Goal: Task Accomplishment & Management: Complete application form

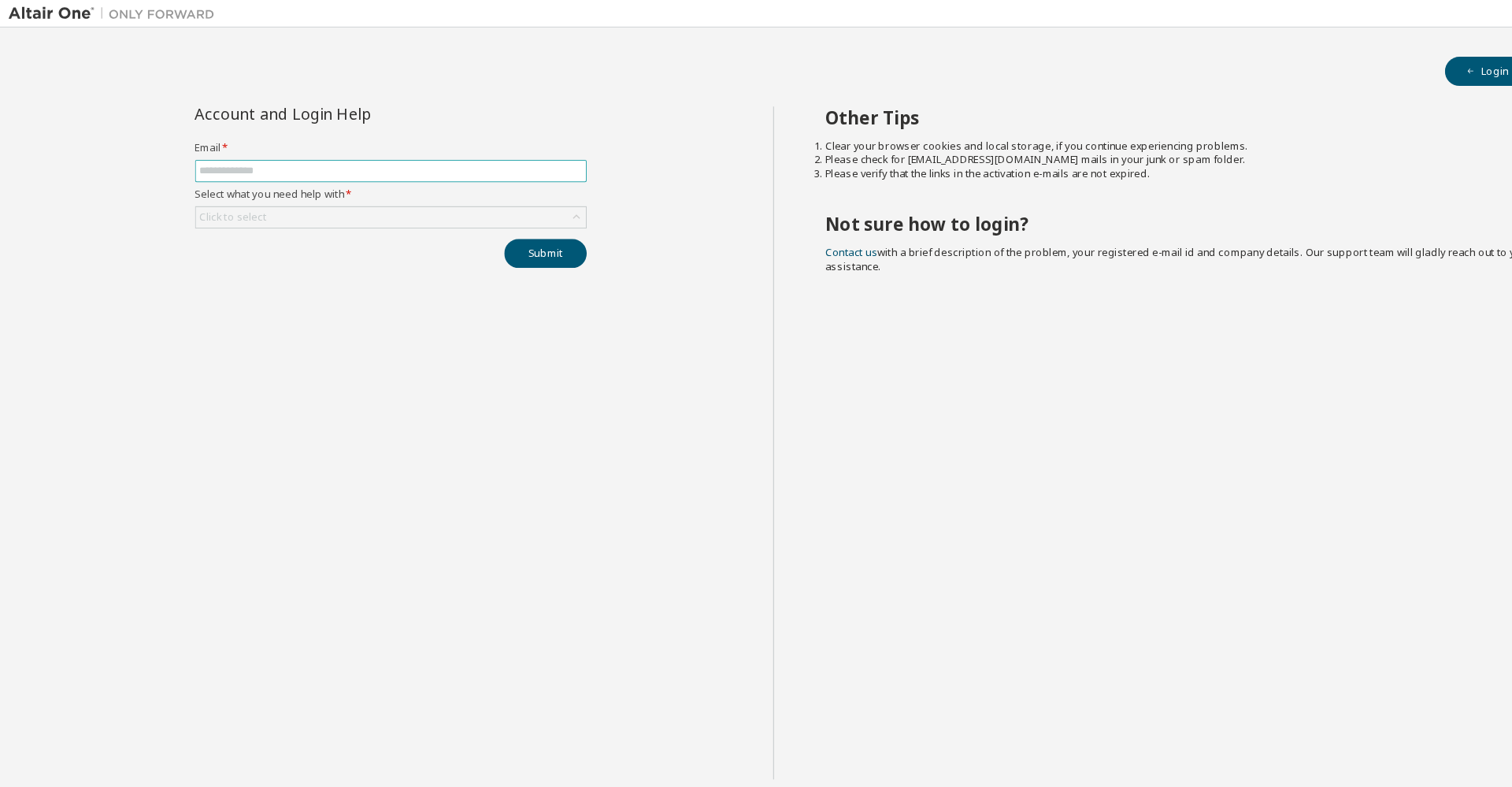
click at [368, 156] on input "text" at bounding box center [359, 157] width 351 height 13
paste input "**********"
type input "**********"
click at [452, 199] on div "Click to select" at bounding box center [359, 200] width 358 height 19
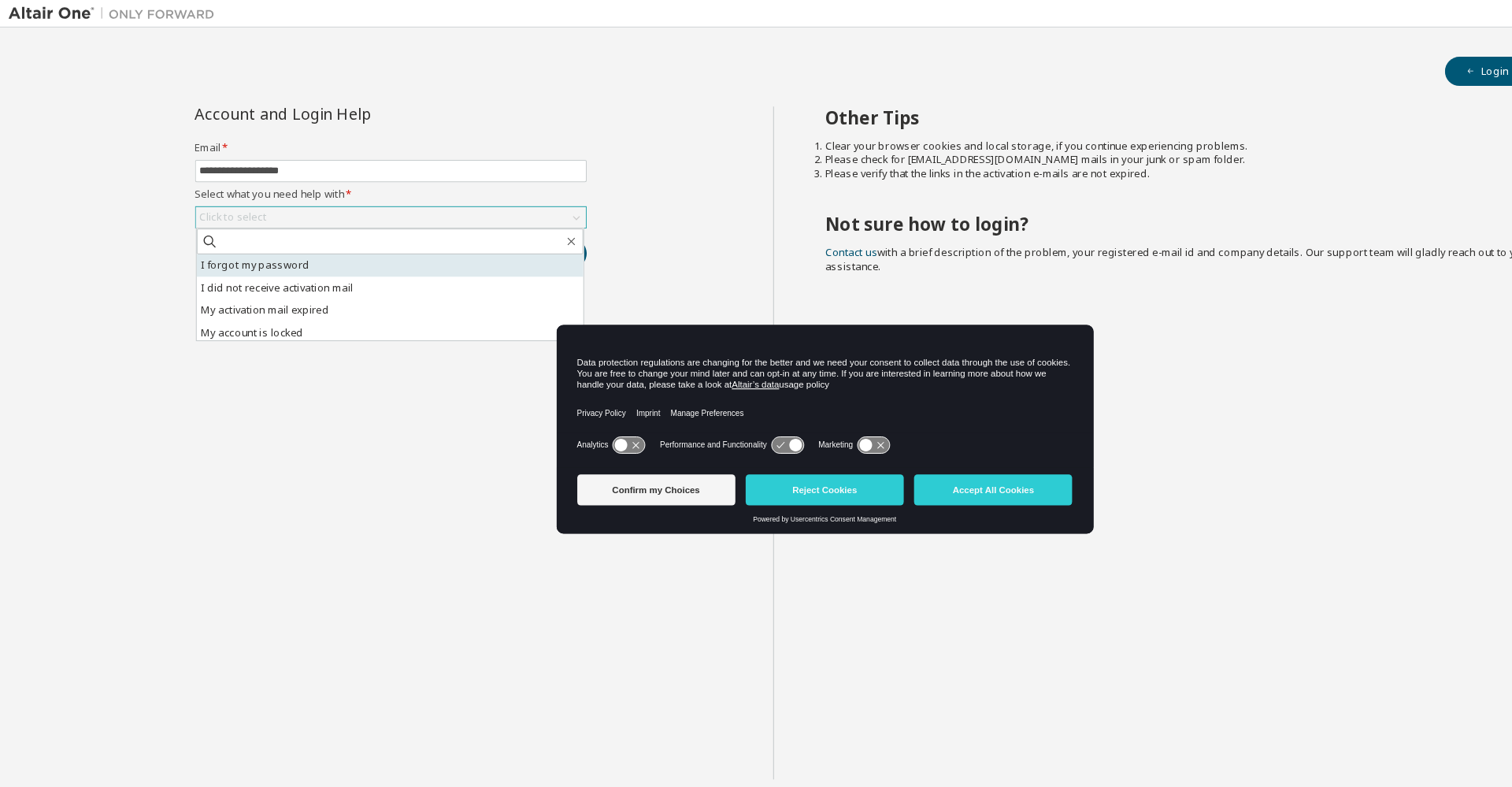
click at [325, 239] on li "I forgot my password" at bounding box center [358, 243] width 355 height 21
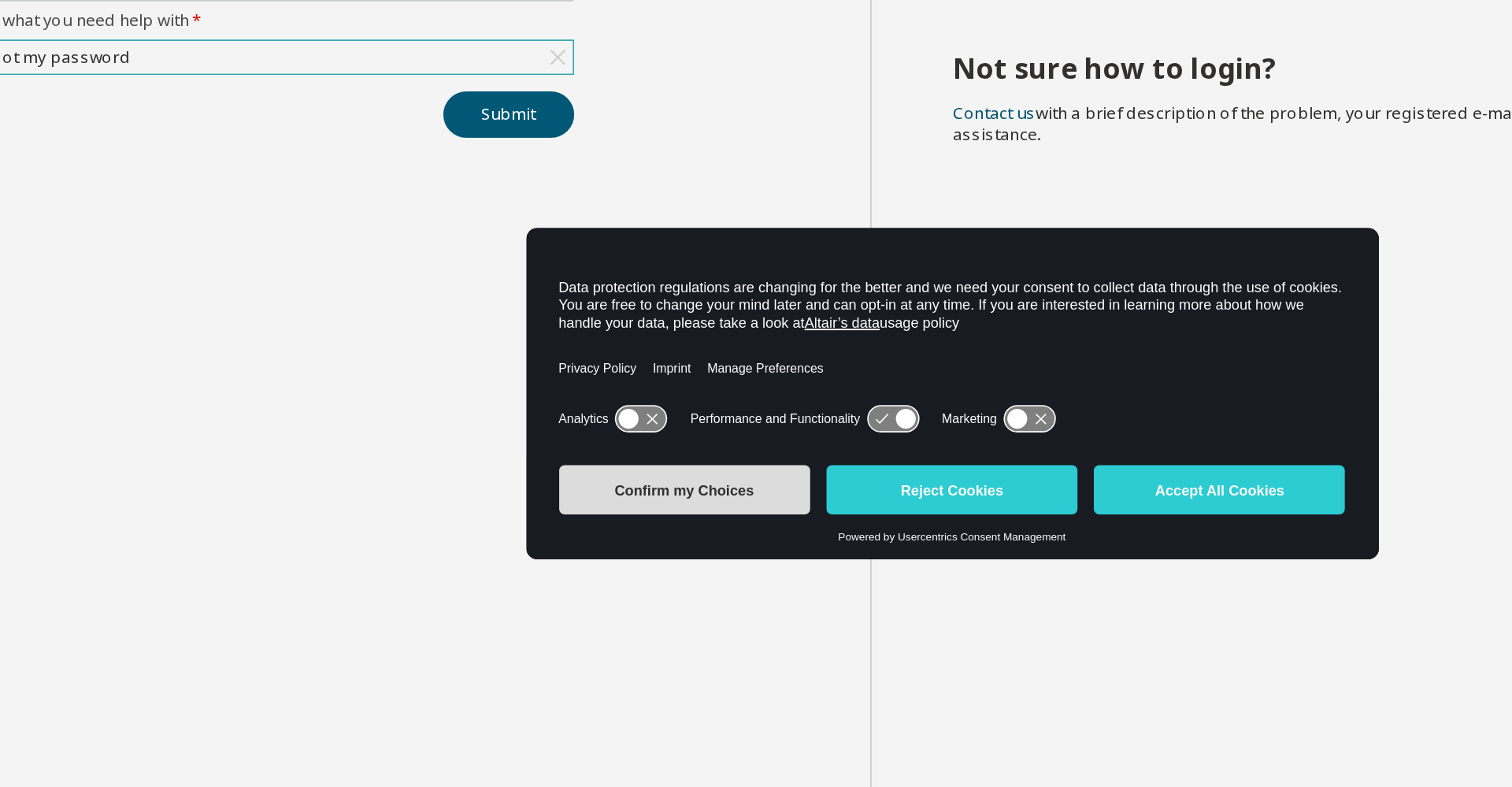
click at [649, 459] on button "Confirm my Choices" at bounding box center [602, 449] width 145 height 29
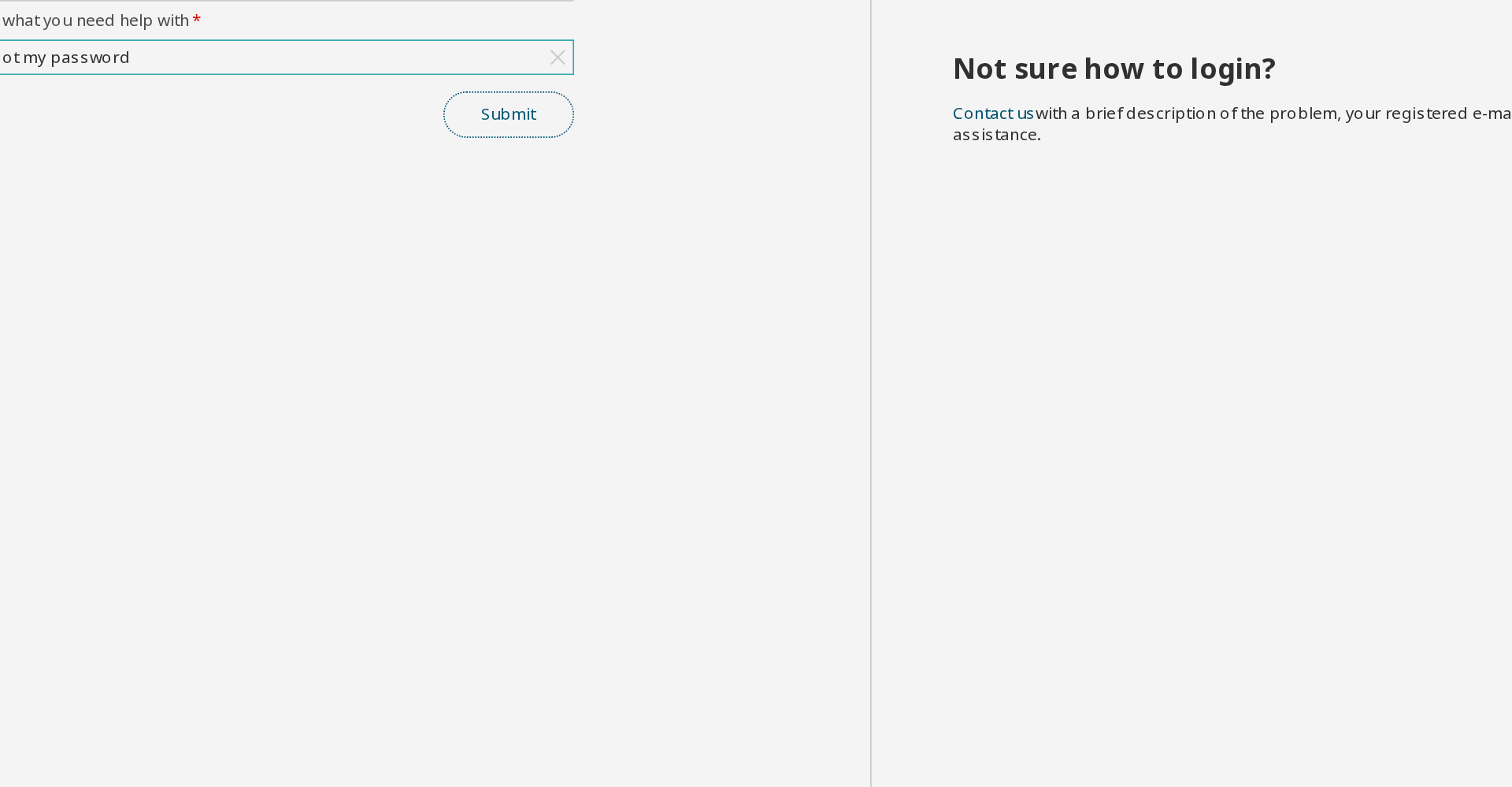
click at [511, 237] on button "Submit" at bounding box center [500, 232] width 76 height 27
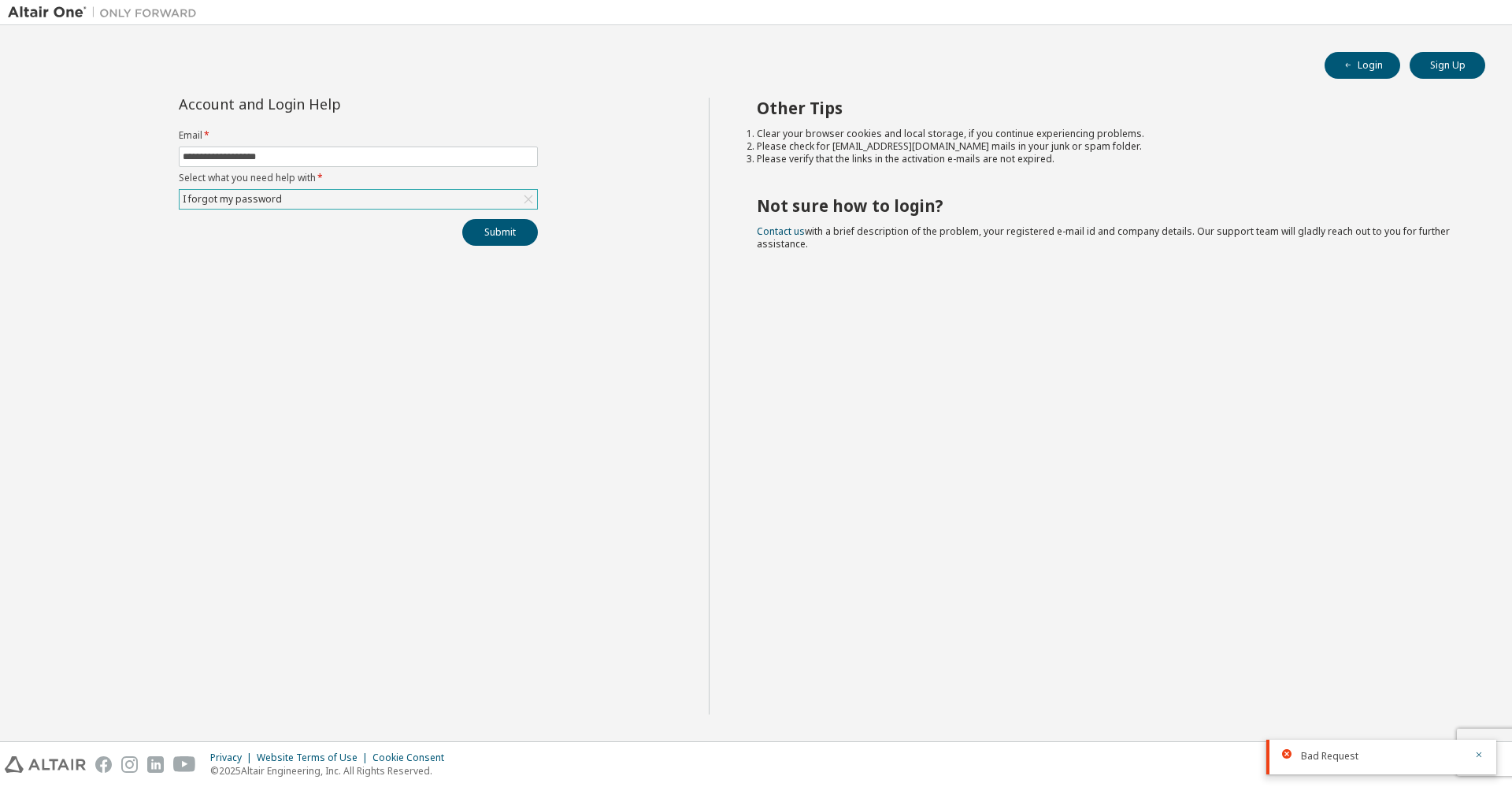
click at [1375, 763] on div at bounding box center [1383, 764] width 164 height 2
click at [1376, 502] on div "Other Tips Clear your browser cookies and local storage, if you continue experi…" at bounding box center [1107, 406] width 797 height 617
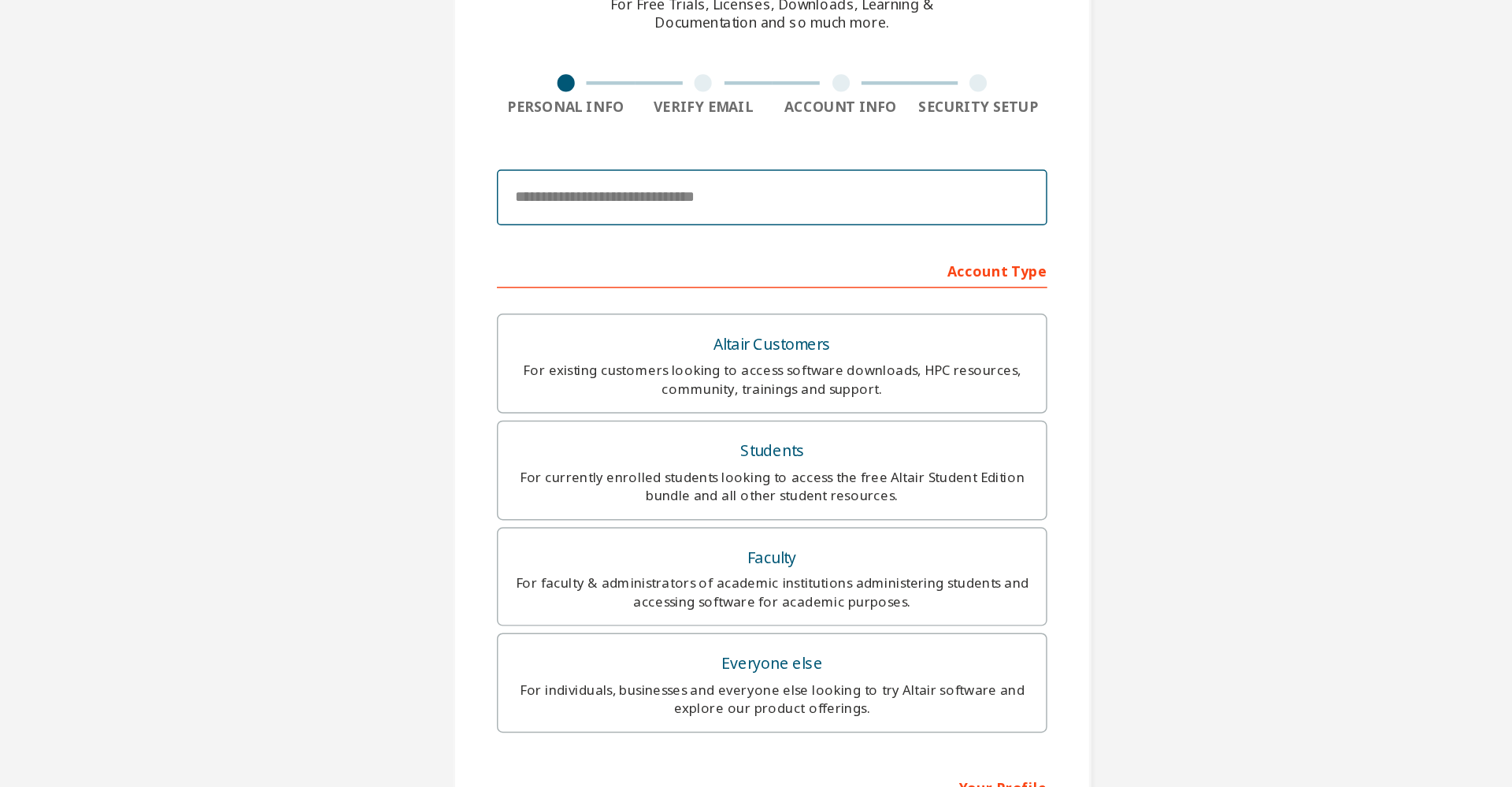
click at [737, 246] on input "email" at bounding box center [756, 247] width 374 height 38
paste input "**********"
type input "**********"
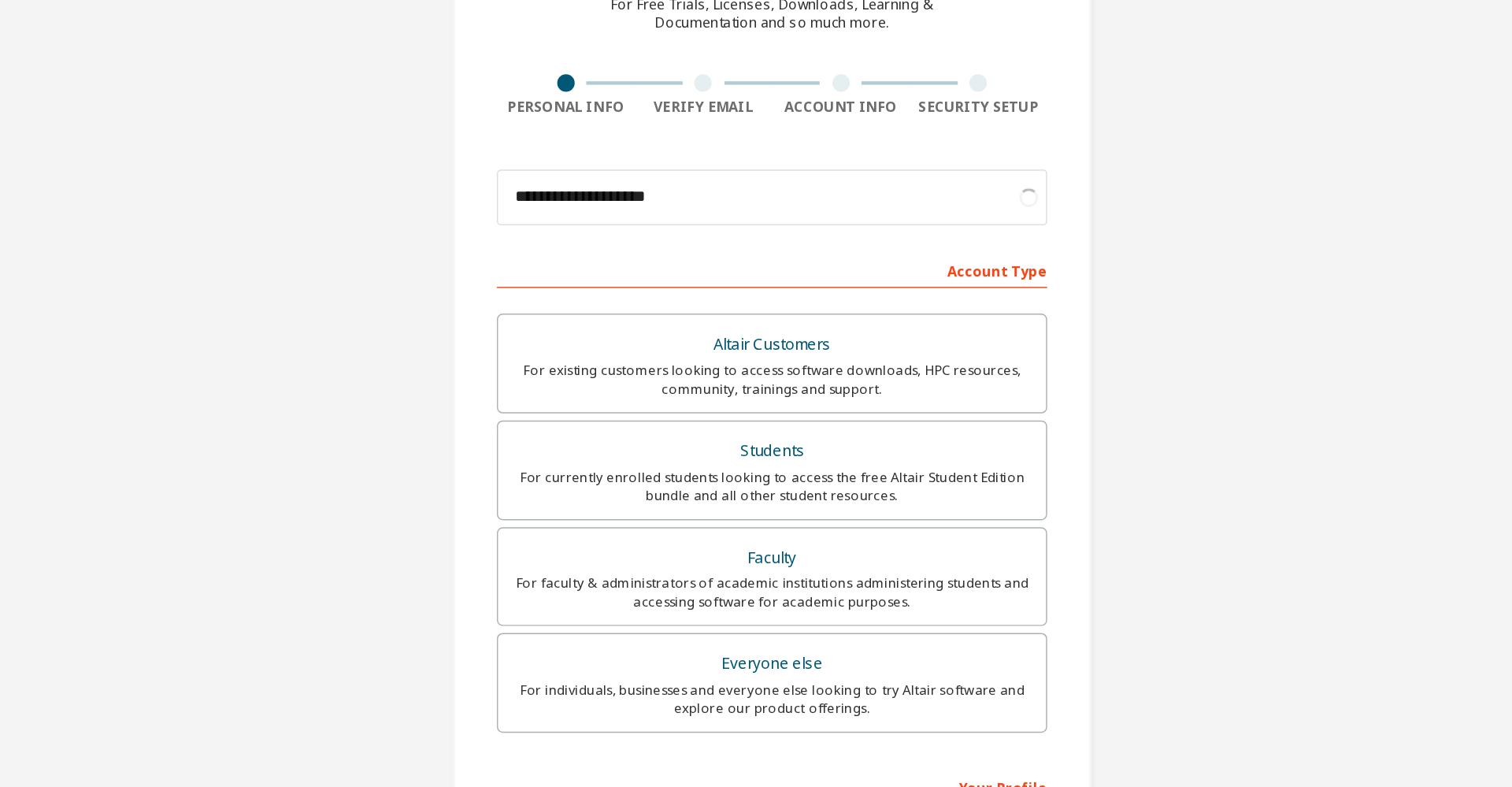
click at [1044, 300] on div "**********" at bounding box center [756, 450] width 1496 height 834
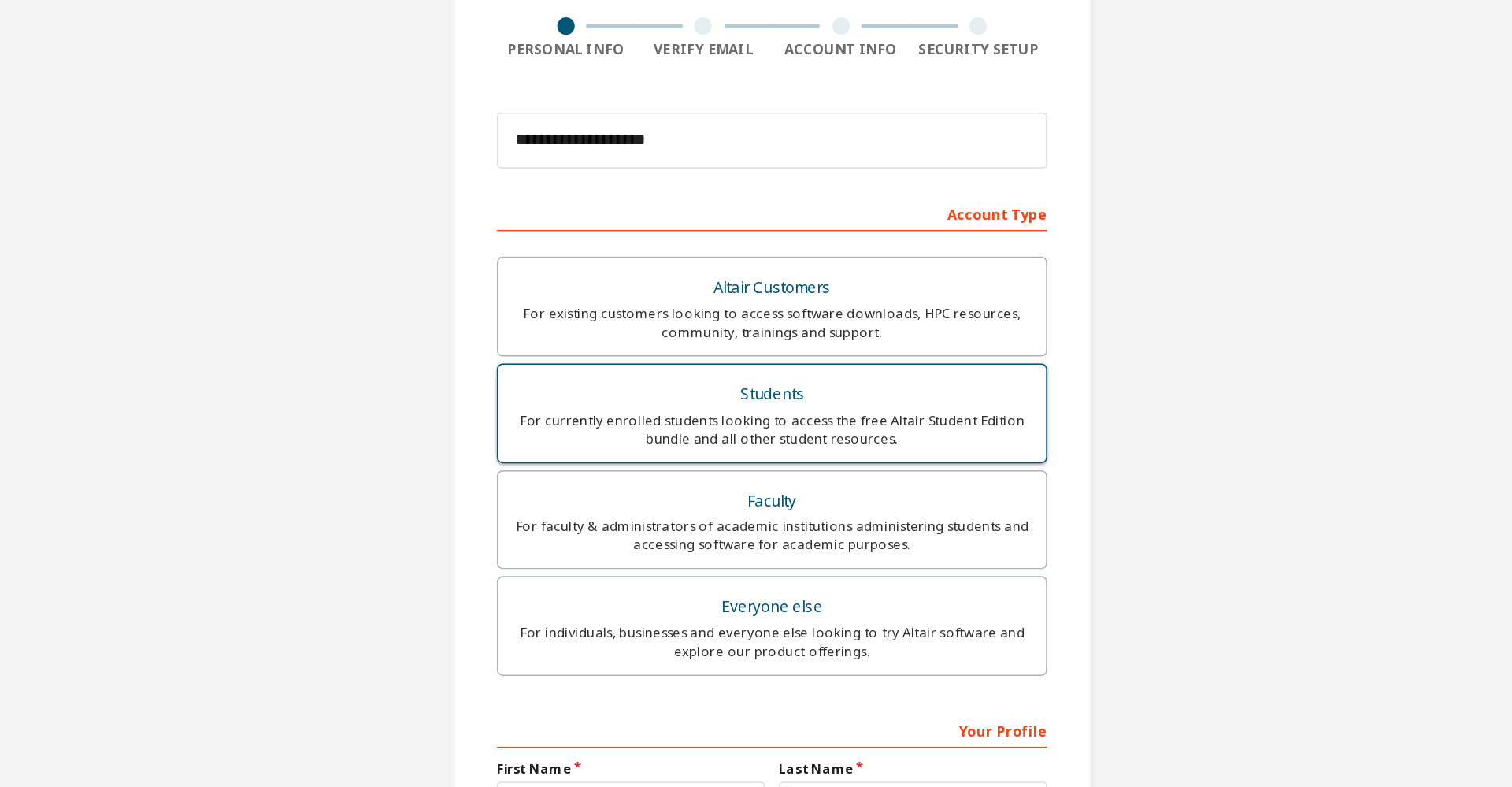
click at [781, 442] on div "For currently enrolled students looking to access the free Altair Student Editi…" at bounding box center [756, 444] width 353 height 25
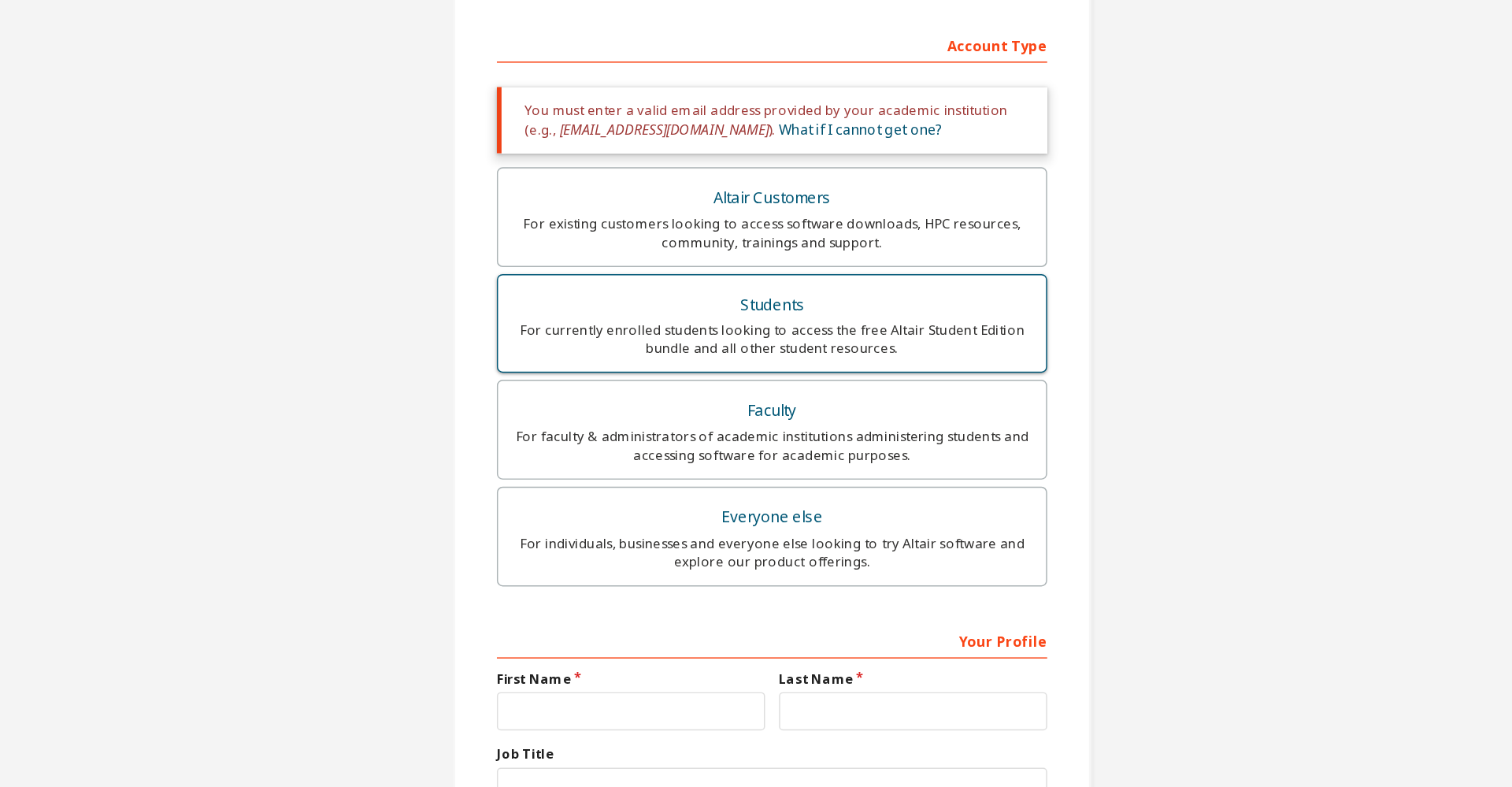
scroll to position [188, 0]
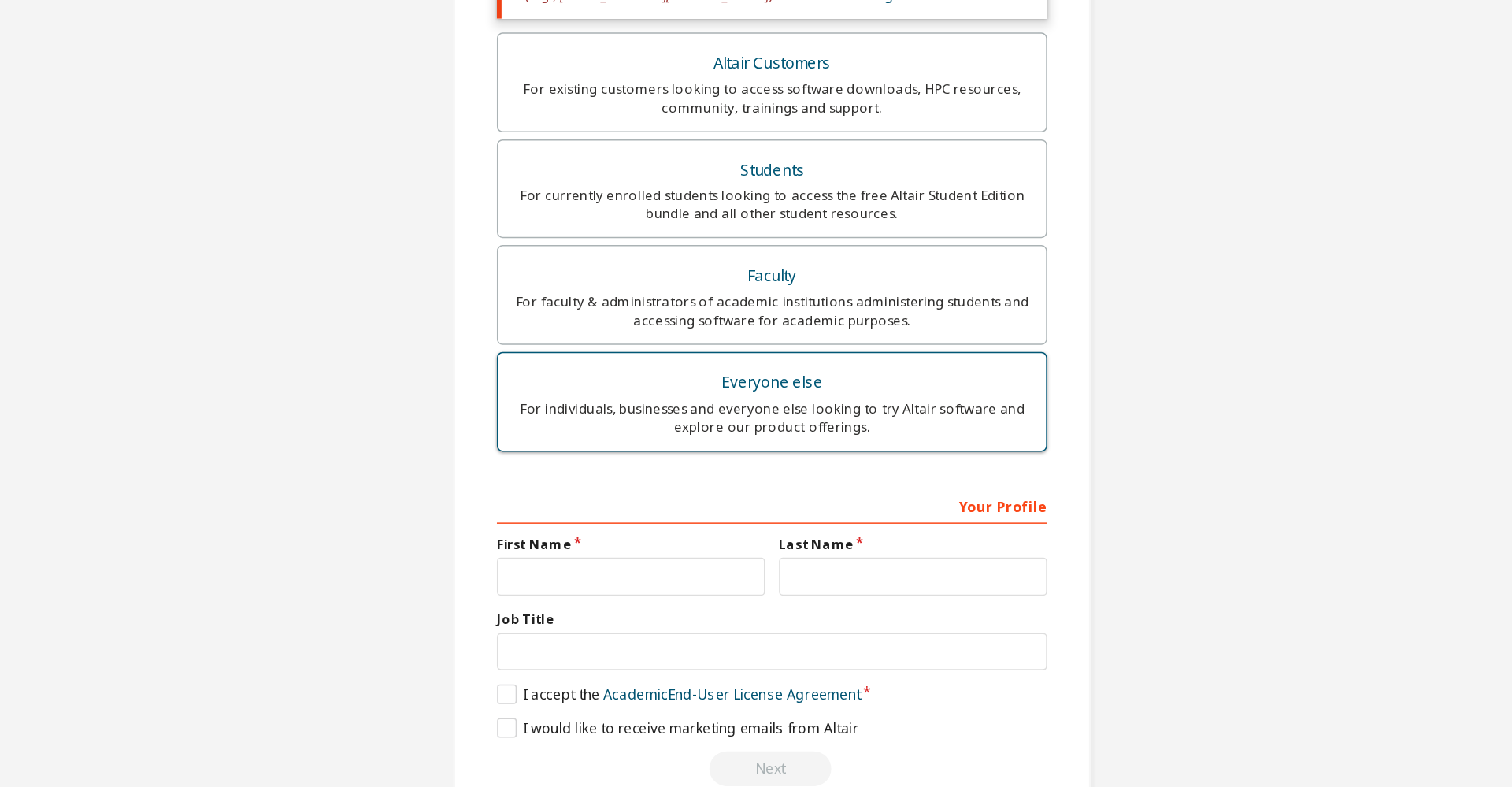
click at [787, 460] on div "For individuals, businesses and everyone else looking to try Altair software an…" at bounding box center [756, 454] width 353 height 25
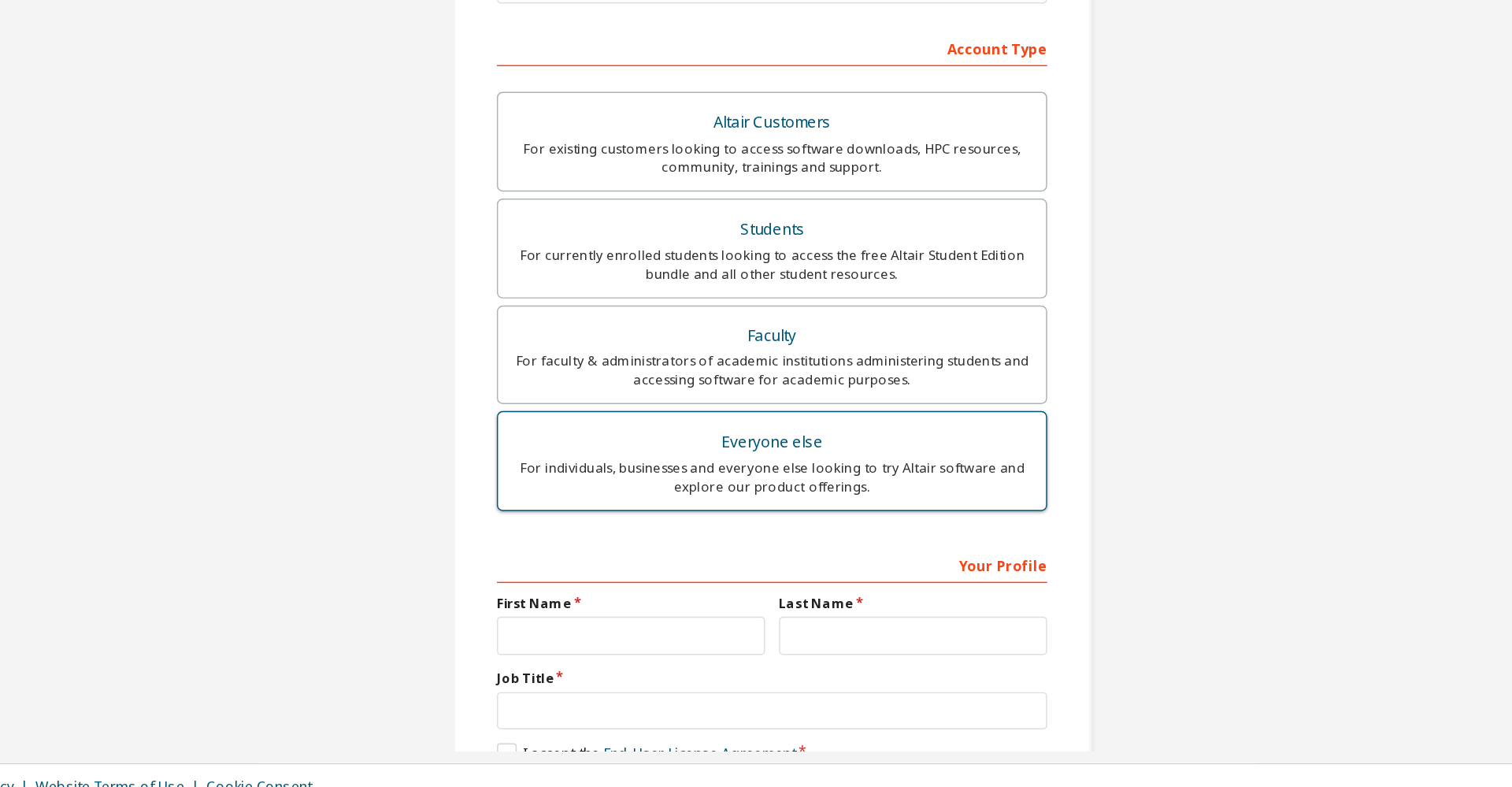
scroll to position [0, 0]
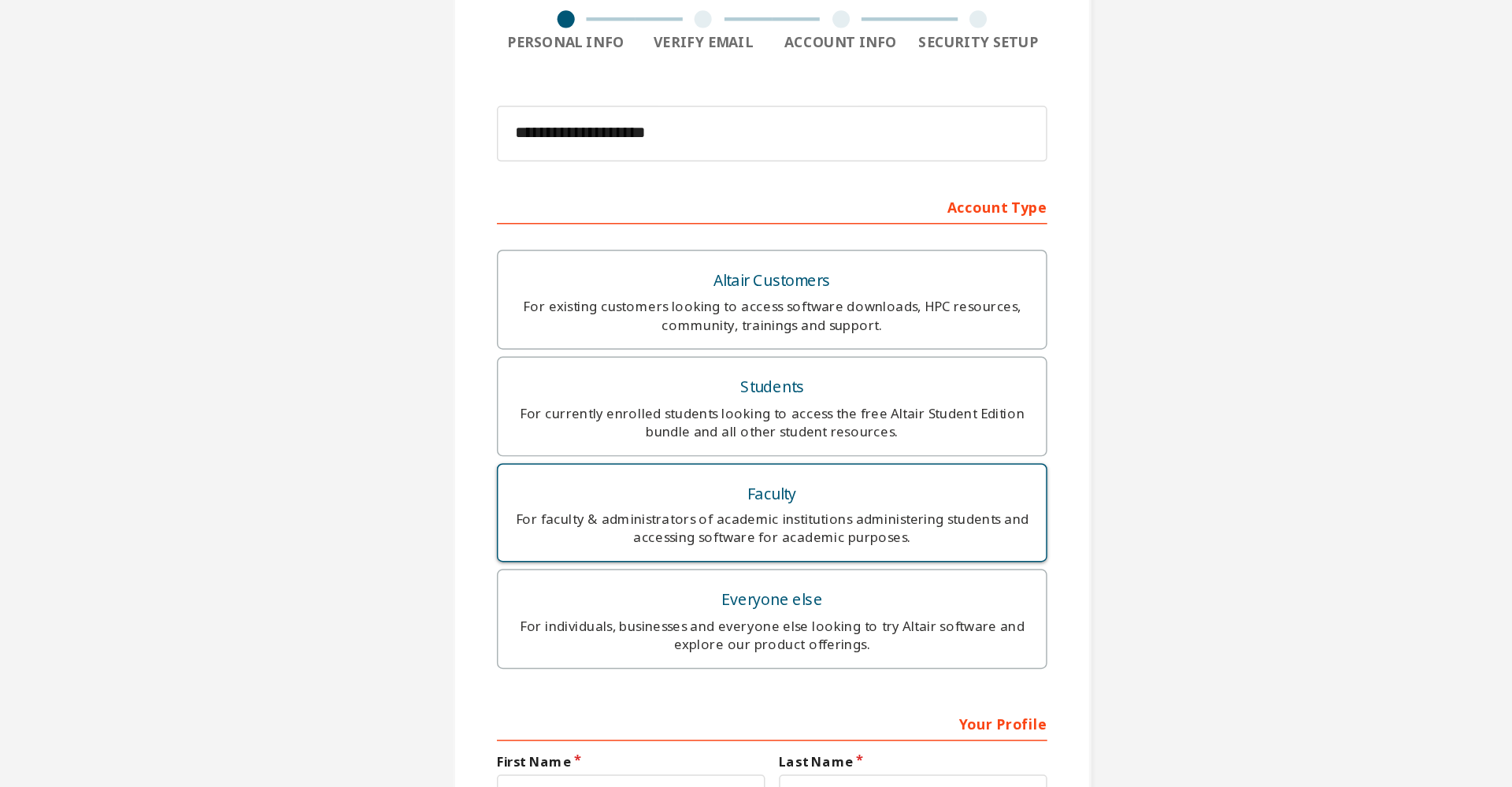
click at [770, 517] on div "For faculty & administrators of academic institutions administering students an…" at bounding box center [756, 515] width 353 height 25
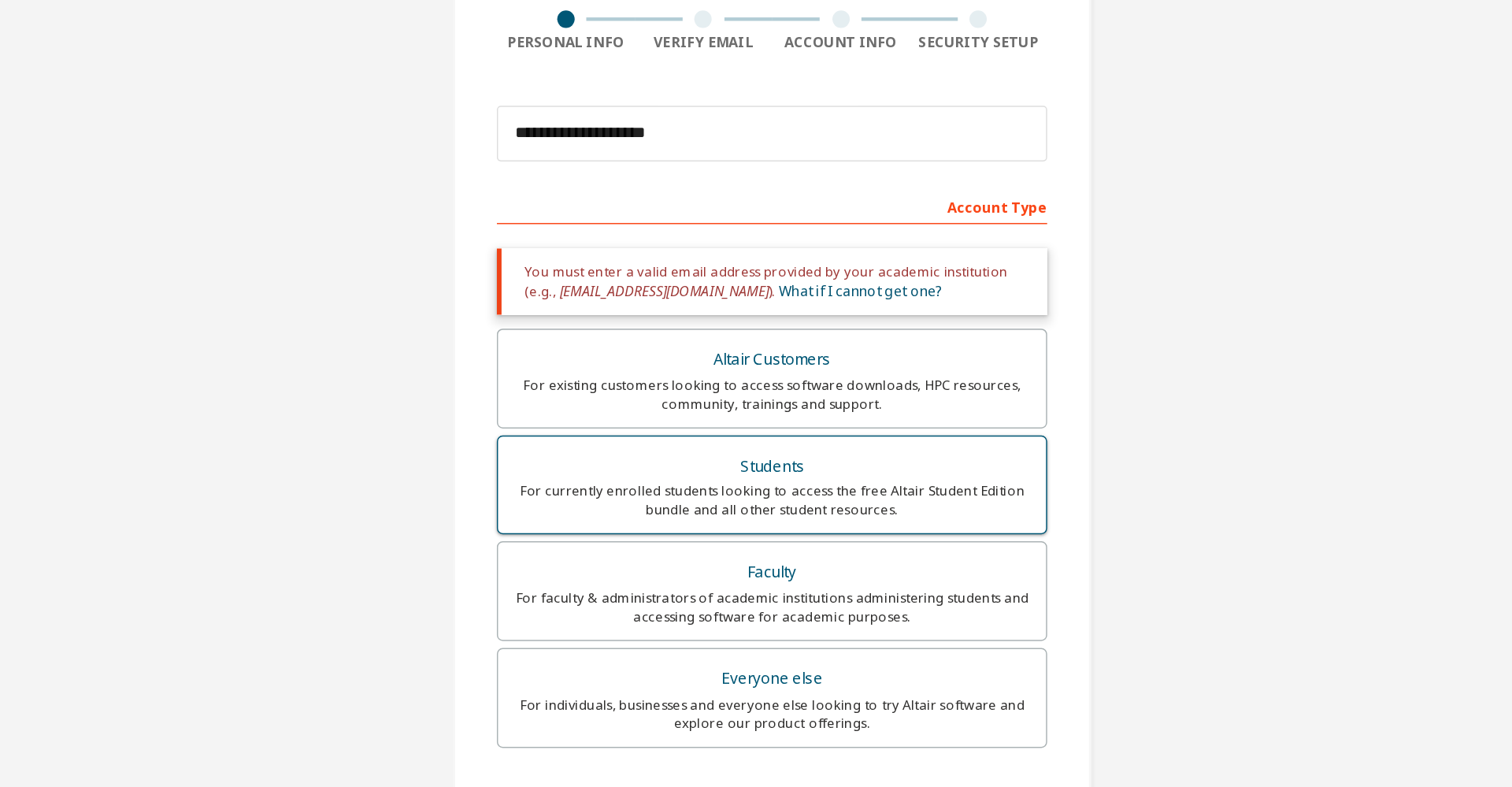
click at [773, 502] on div "For currently enrolled students looking to access the free Altair Student Editi…" at bounding box center [756, 496] width 353 height 25
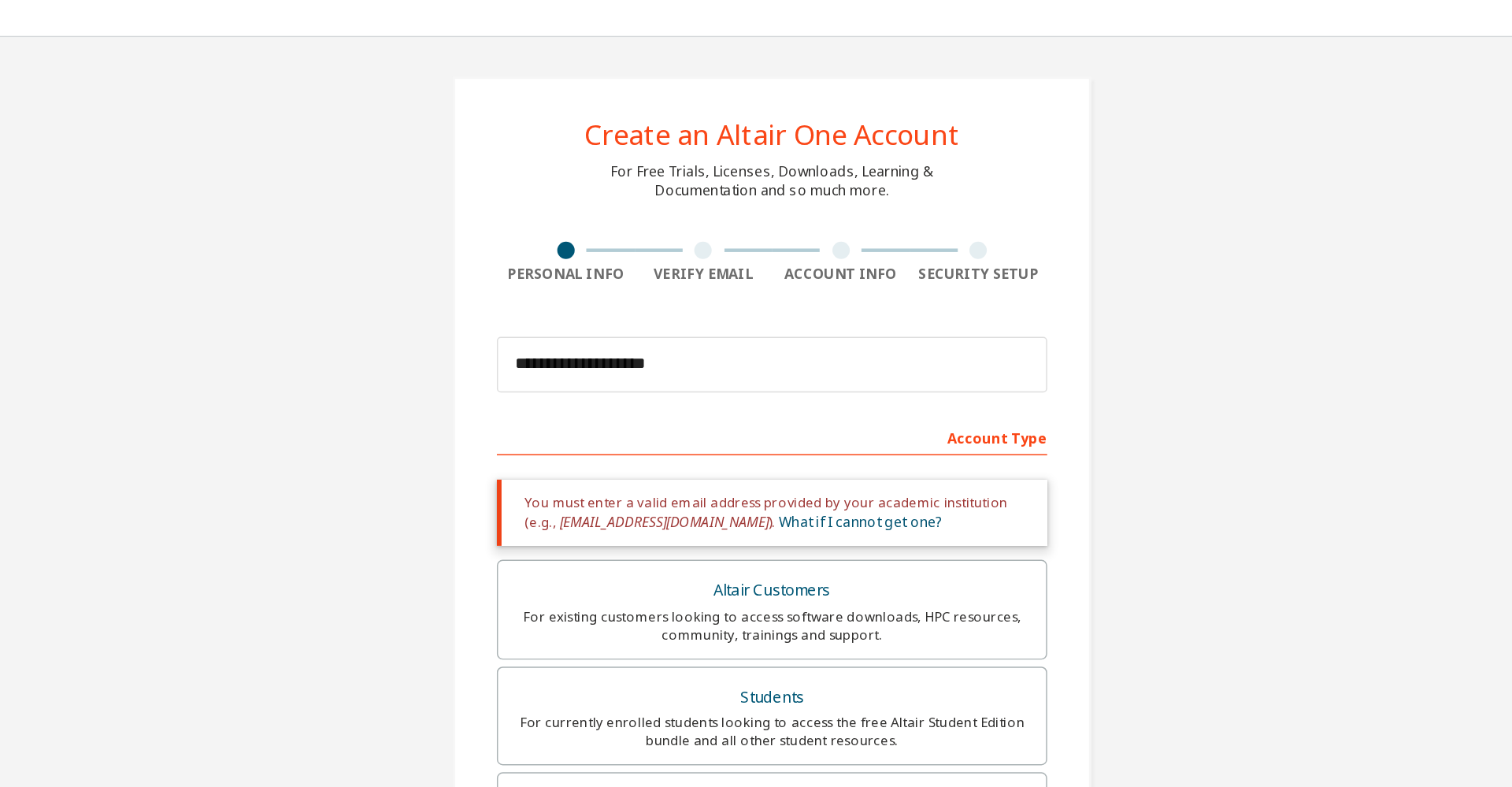
scroll to position [188, 0]
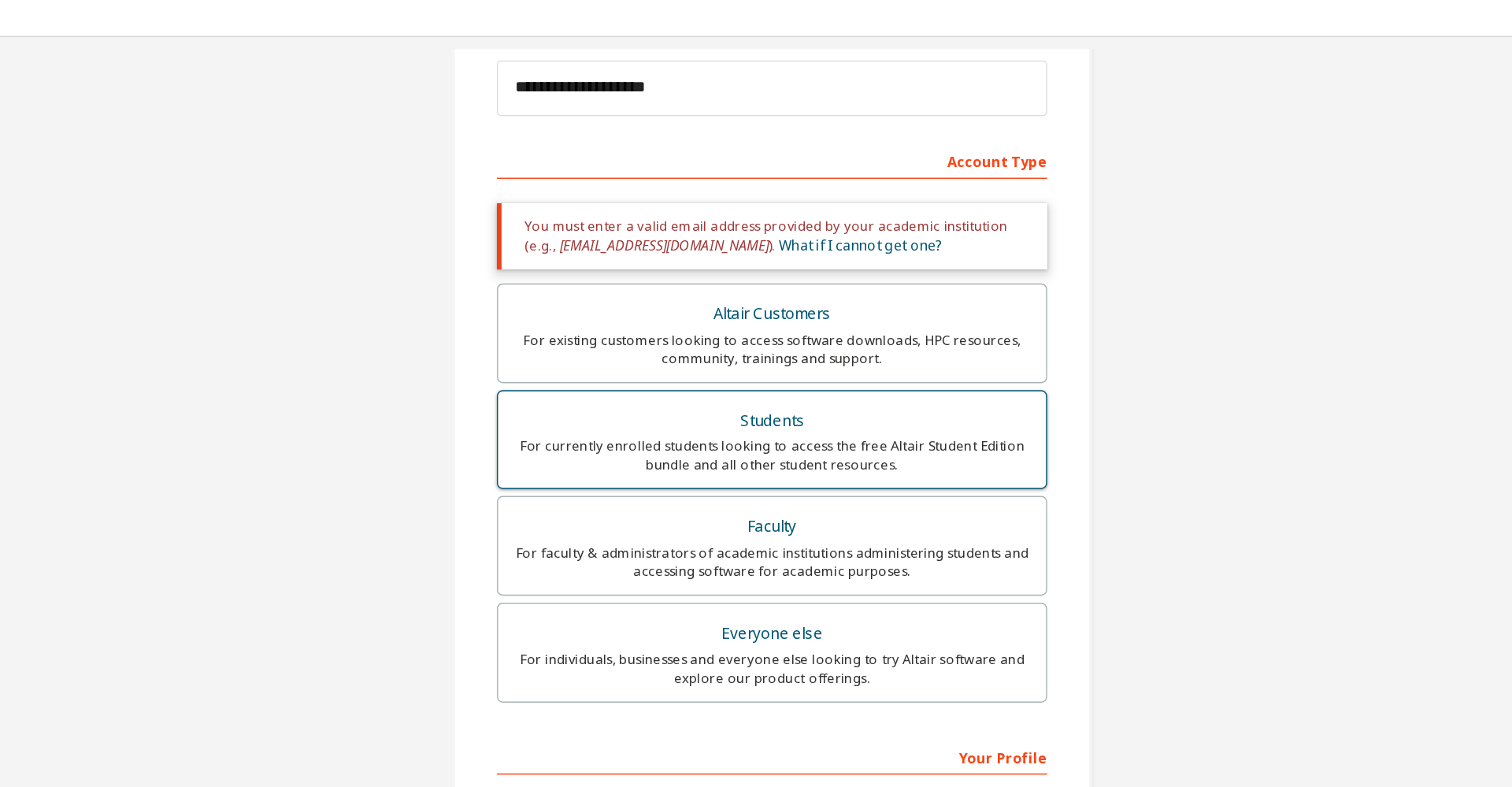
click at [787, 308] on div "For currently enrolled students looking to access the free Altair Student Editi…" at bounding box center [756, 309] width 353 height 25
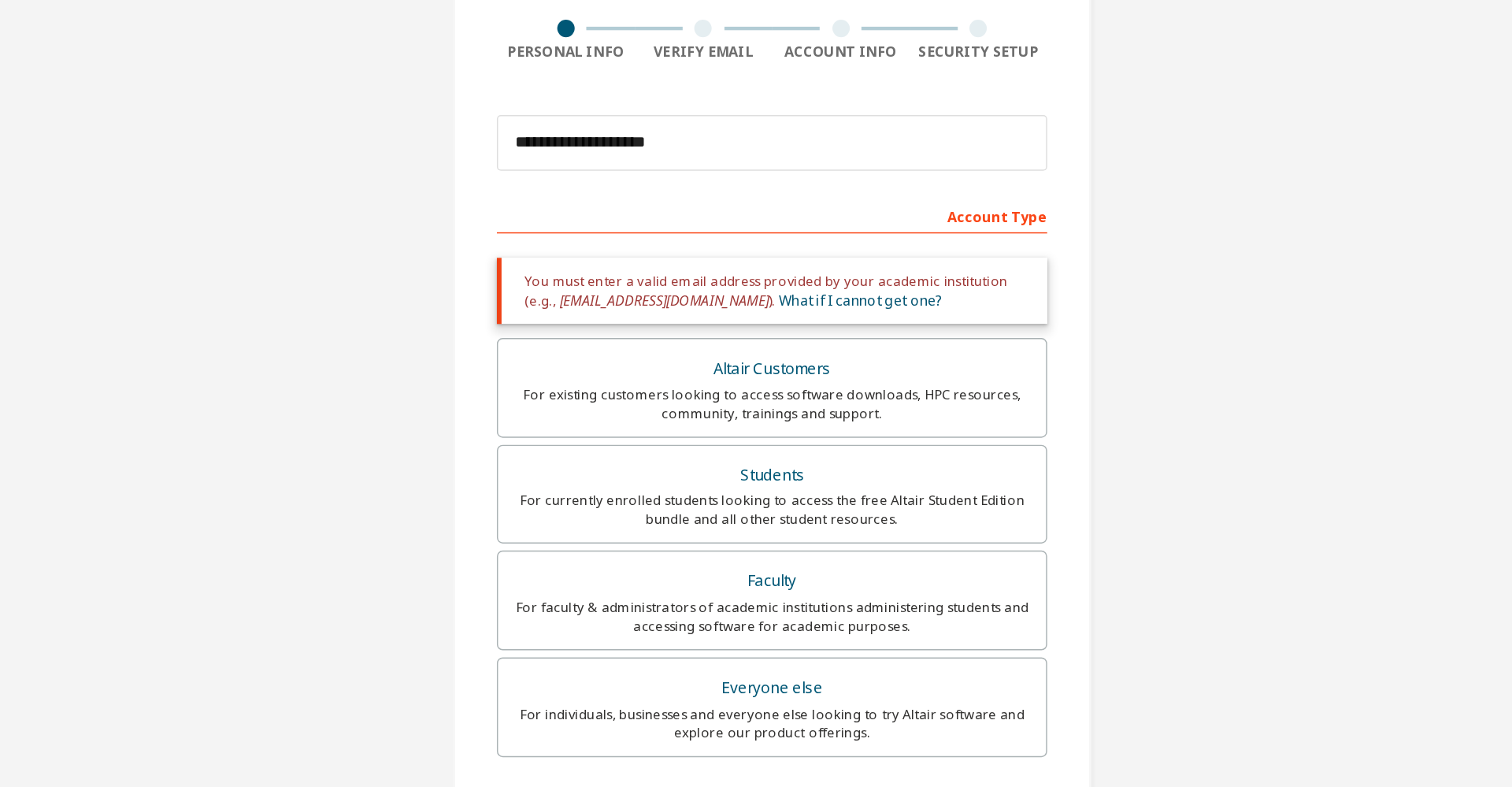
scroll to position [0, 0]
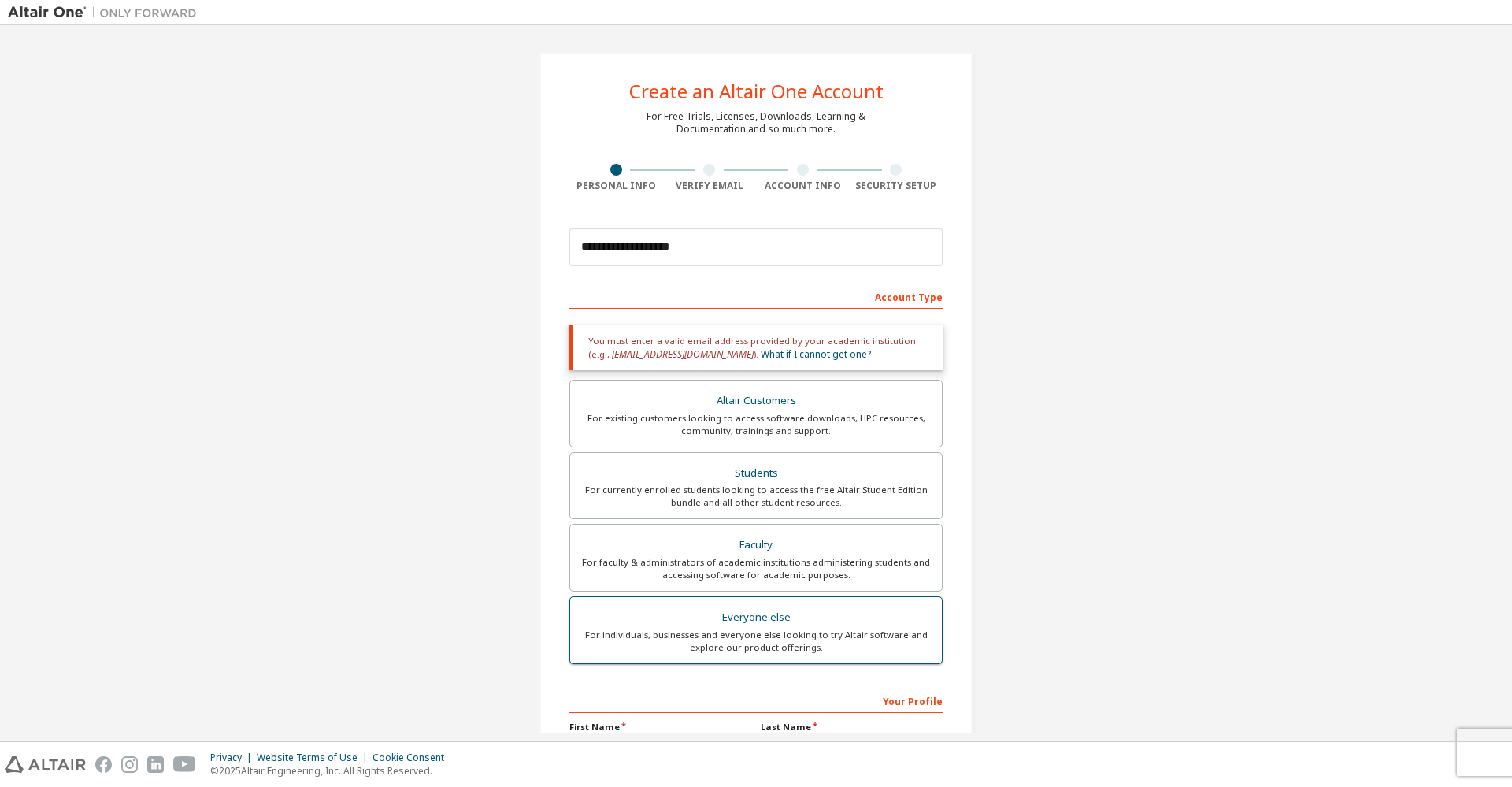
click at [745, 610] on div "Everyone else" at bounding box center [756, 618] width 353 height 22
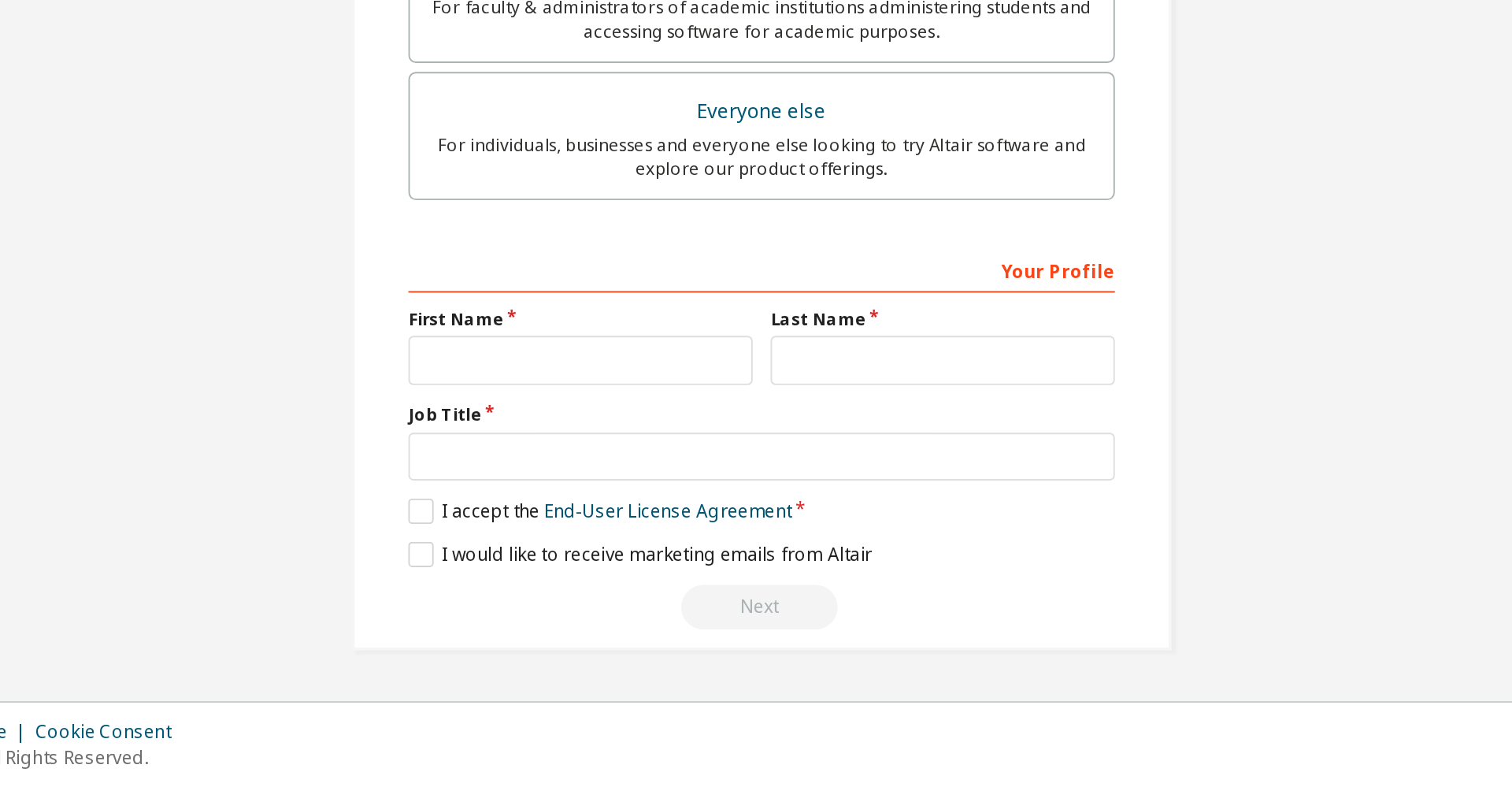
click at [728, 576] on div "Your Profile First Name Last Name Job Title Please provide State/Province to he…" at bounding box center [756, 602] width 374 height 204
click at [730, 562] on input "text" at bounding box center [660, 561] width 182 height 26
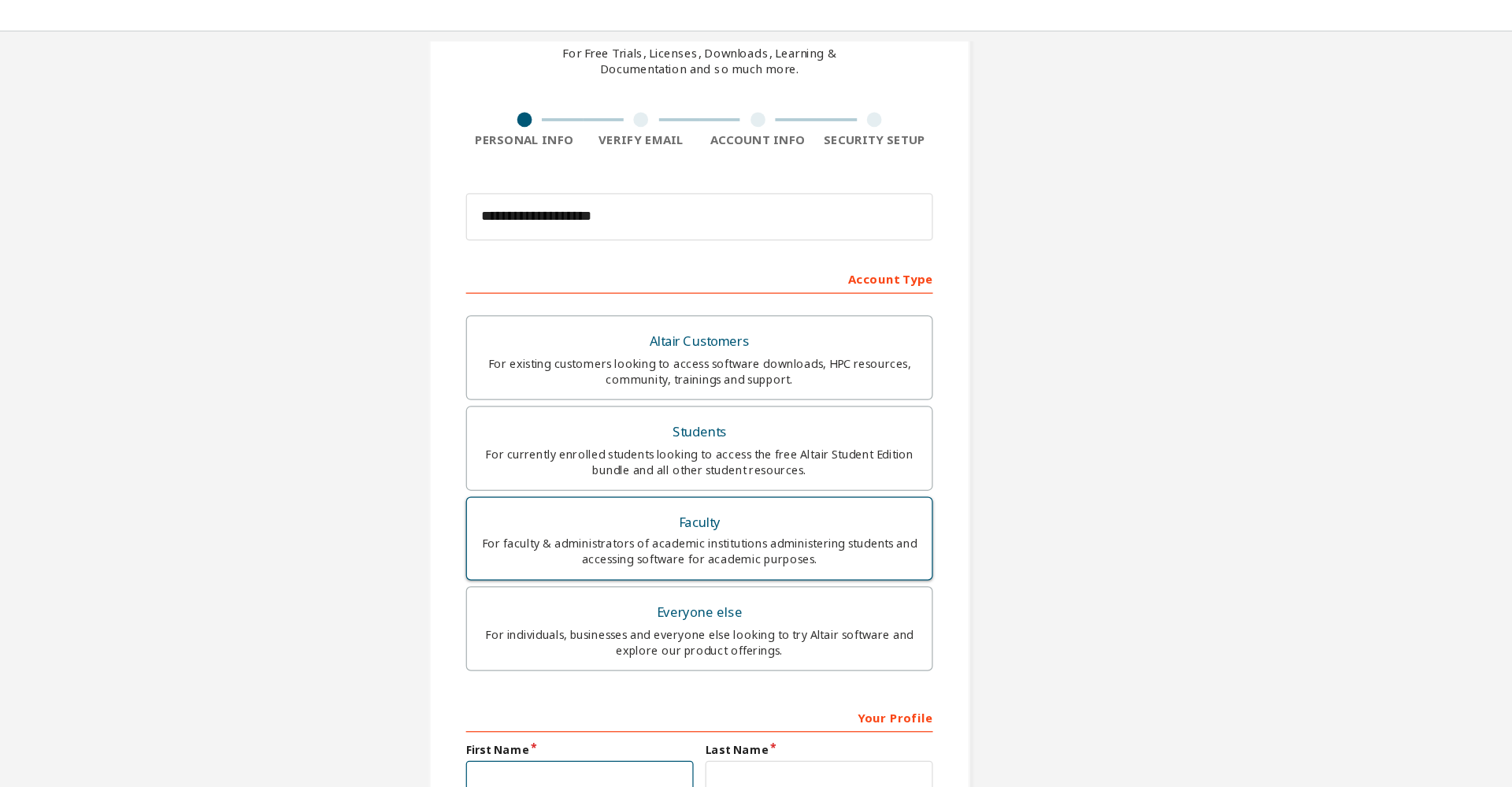
scroll to position [134, 0]
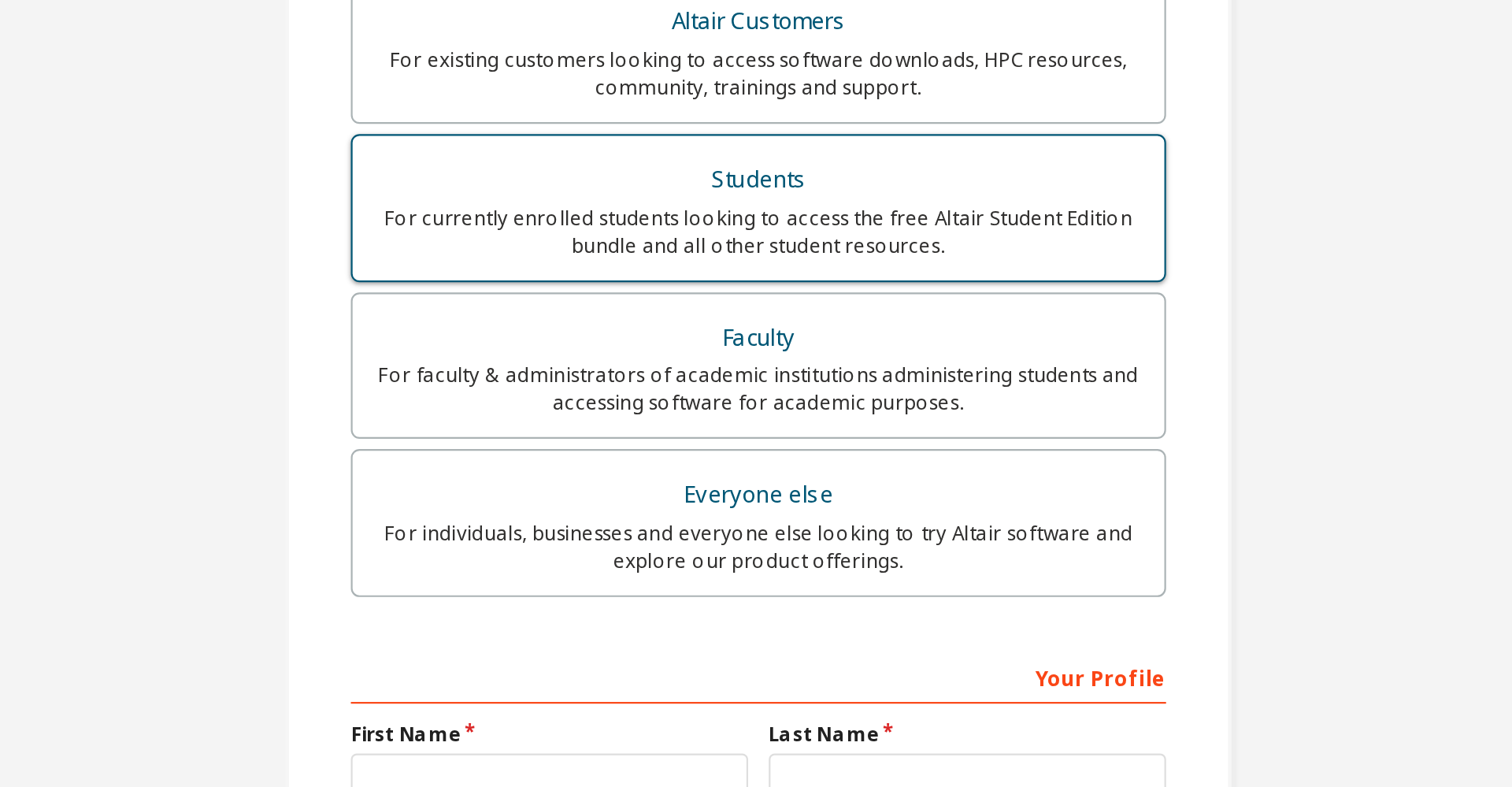
click at [743, 305] on div "For currently enrolled students looking to access the free Altair Student Editi…" at bounding box center [756, 310] width 353 height 25
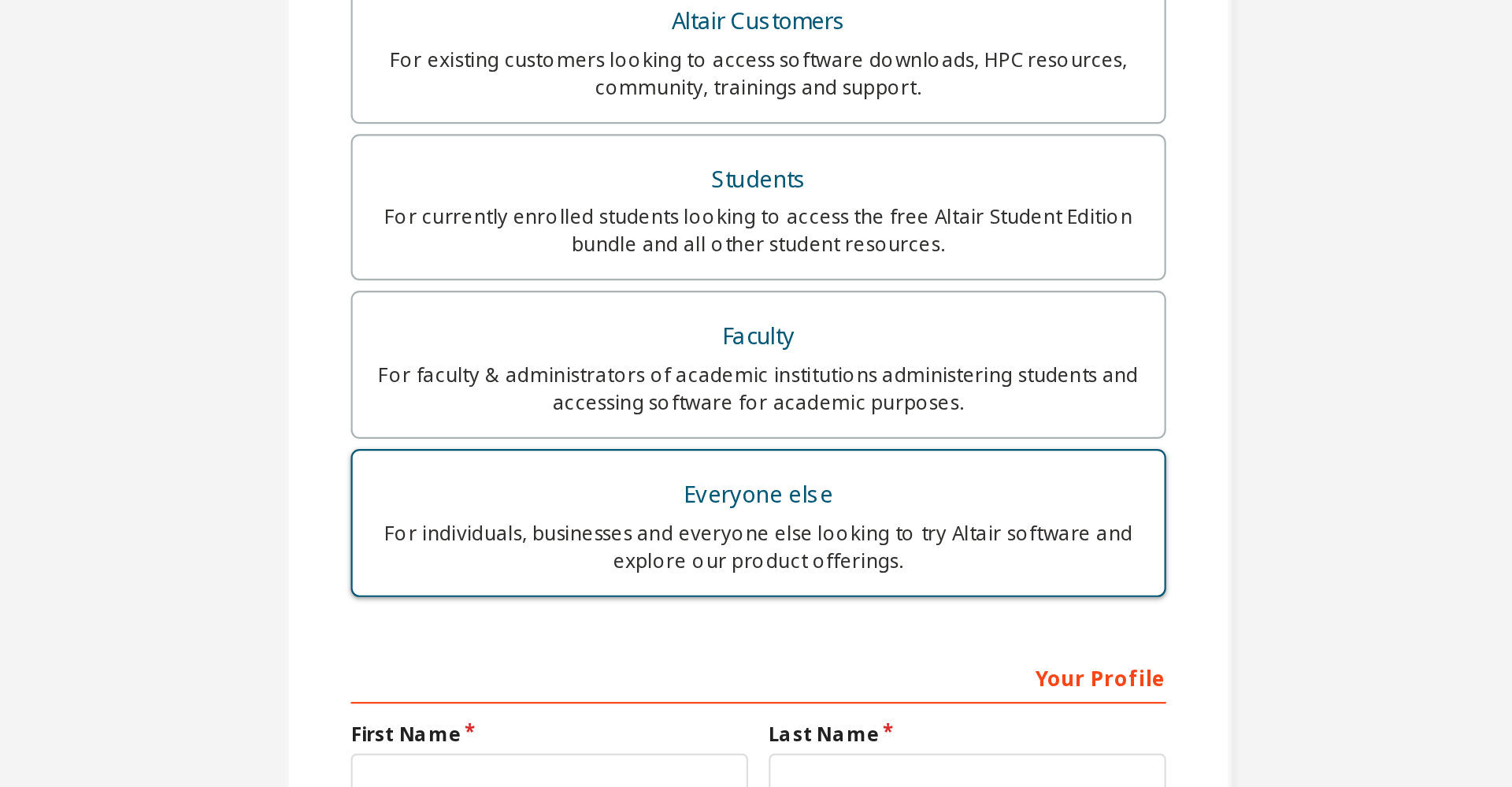
click at [739, 502] on div "For individuals, businesses and everyone else looking to try Altair software an…" at bounding box center [756, 507] width 353 height 25
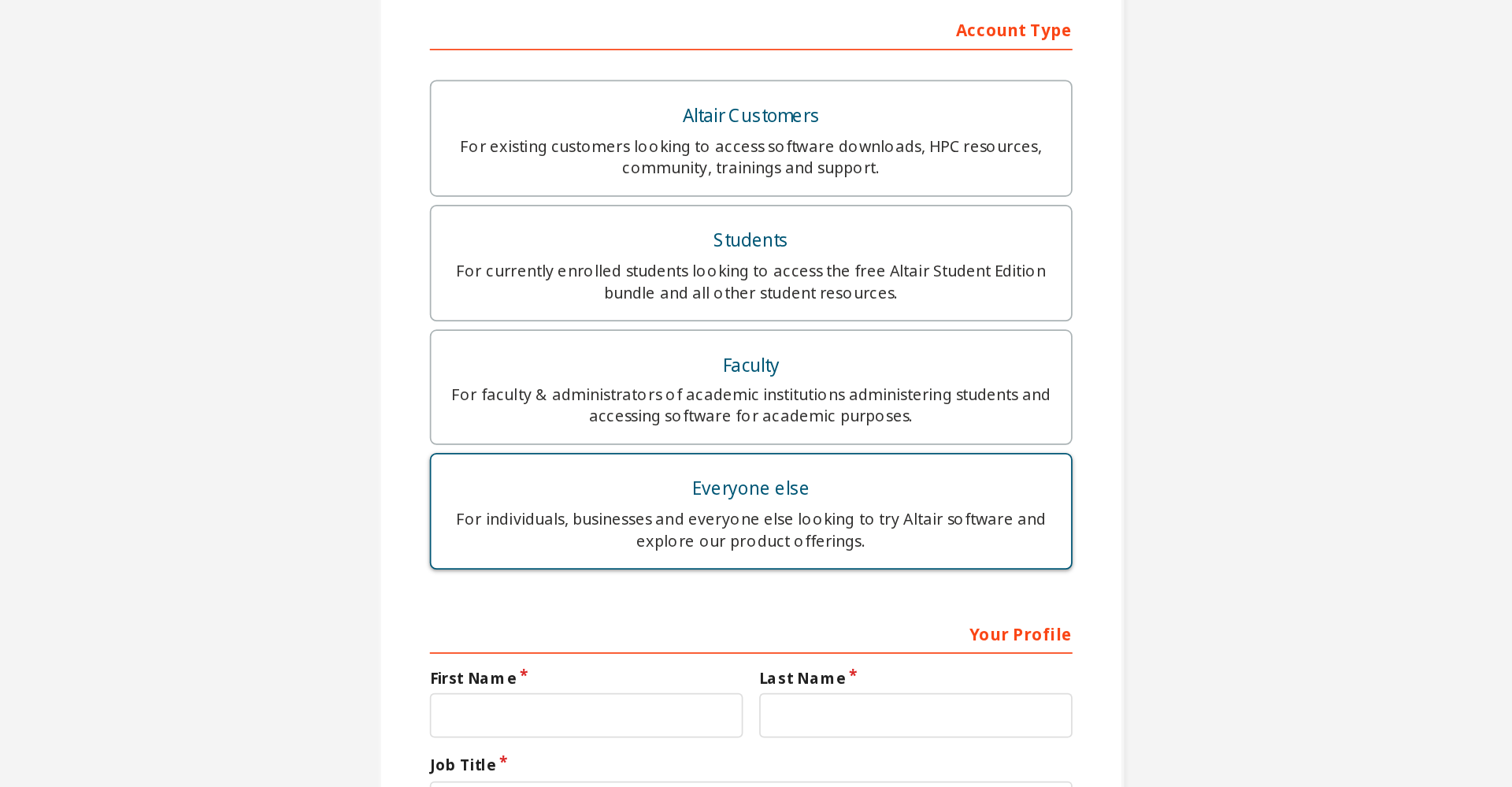
scroll to position [0, 0]
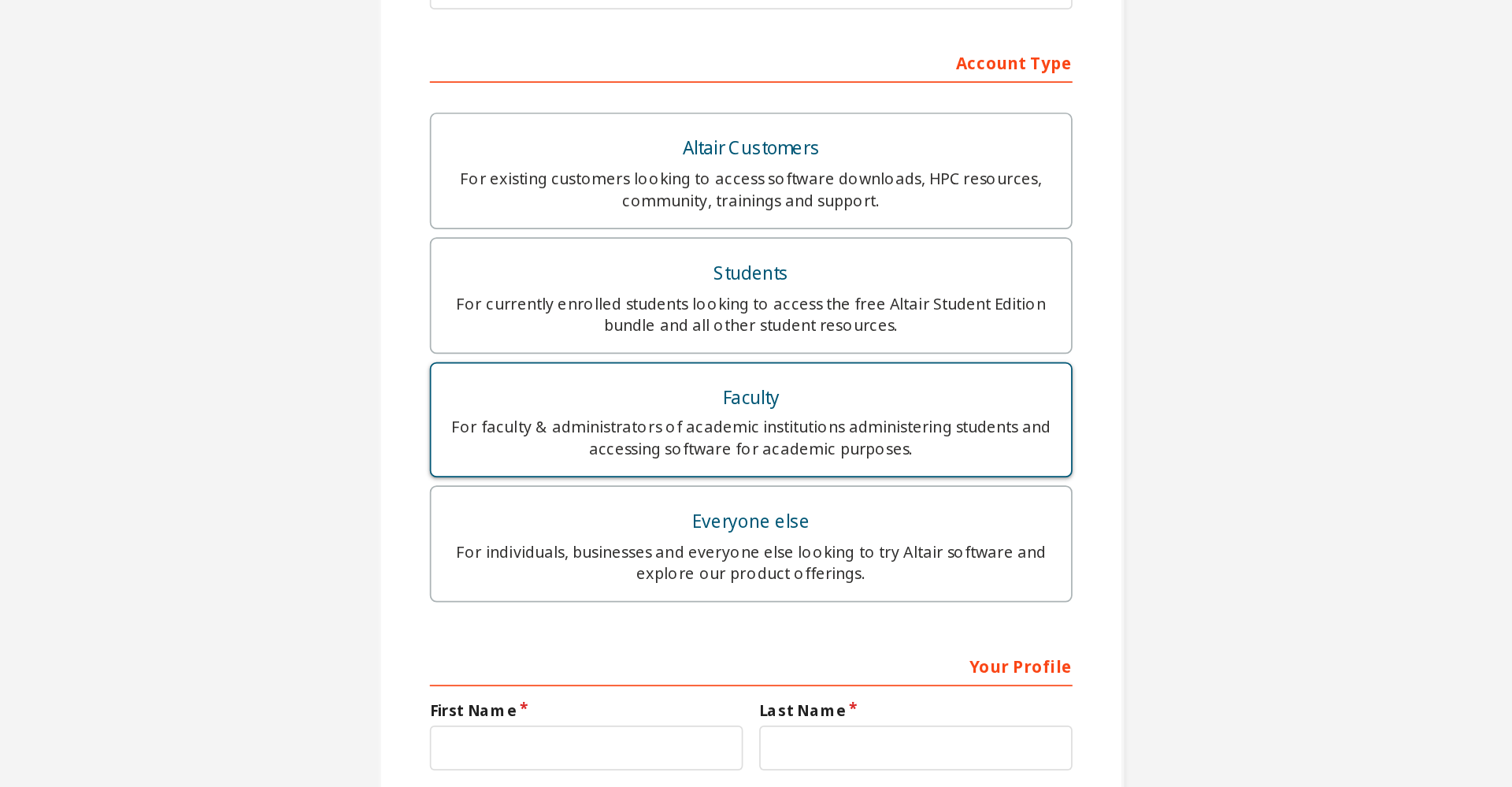
click at [761, 481] on div "Faculty" at bounding box center [756, 492] width 353 height 22
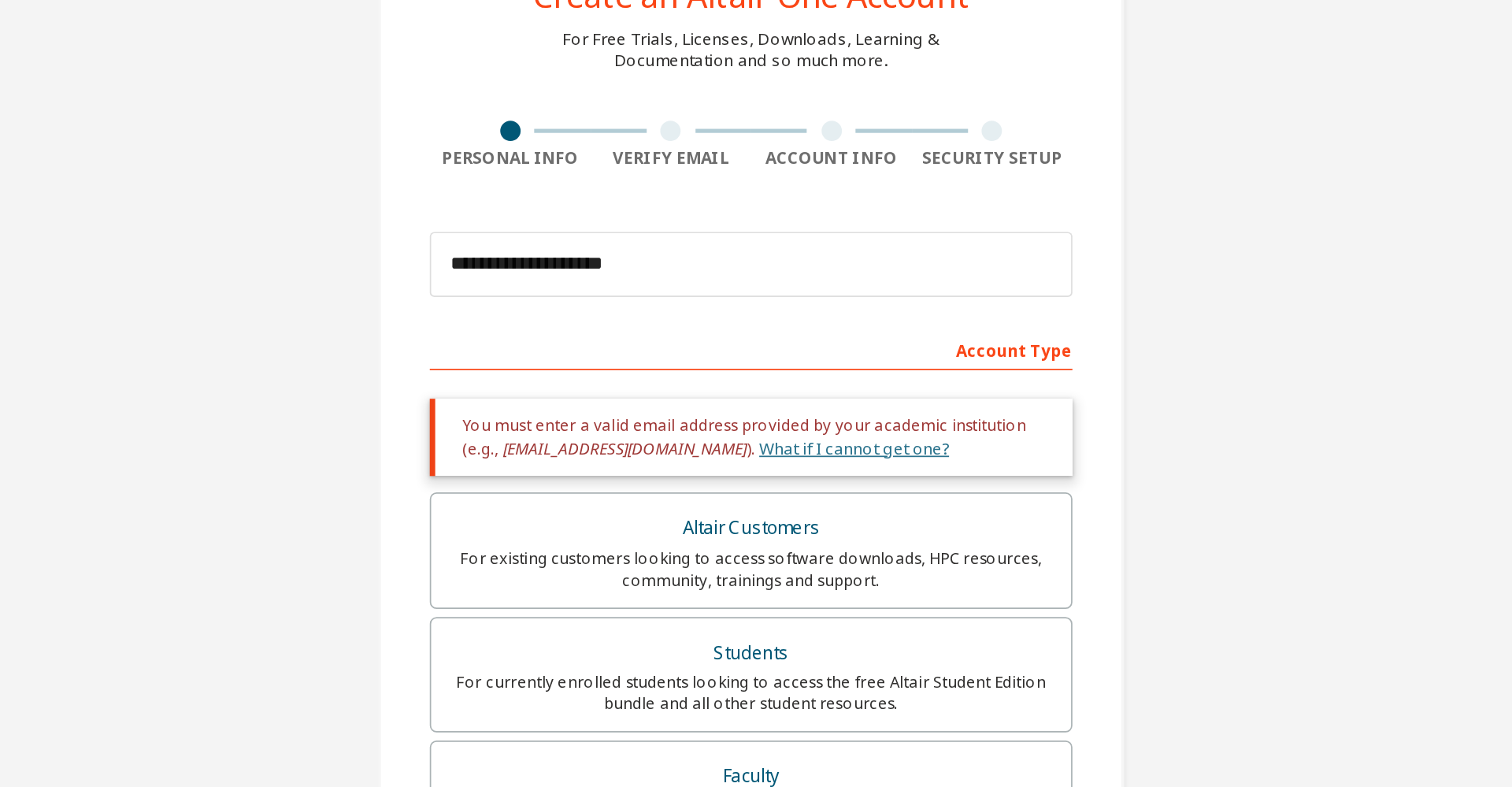
click at [784, 355] on link "What if I cannot get one?" at bounding box center [816, 354] width 110 height 14
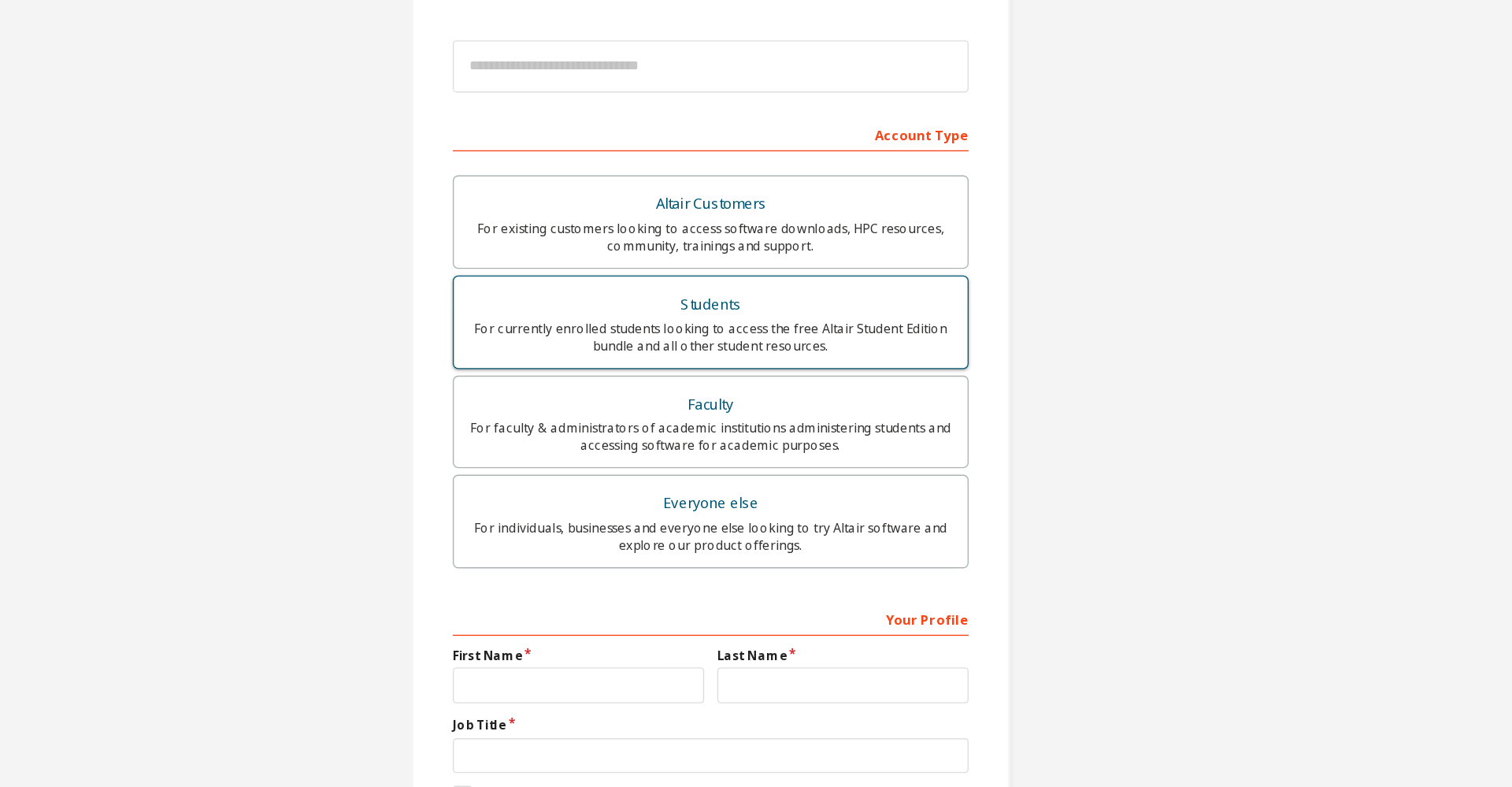
scroll to position [131, 0]
click at [804, 321] on div "For currently enrolled students looking to access the free Altair Student Editi…" at bounding box center [756, 312] width 353 height 25
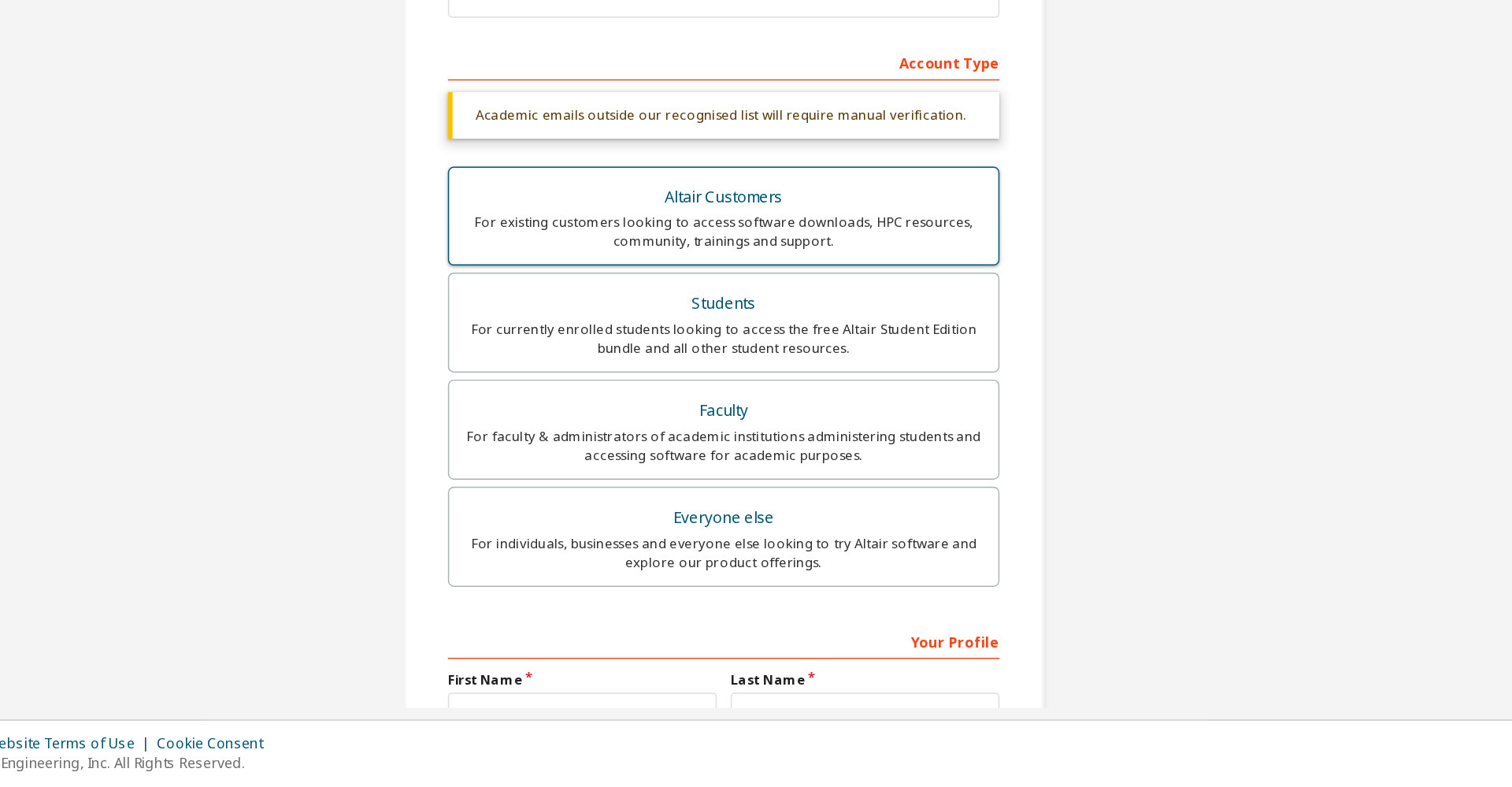
scroll to position [0, 0]
